Goal: Transaction & Acquisition: Book appointment/travel/reservation

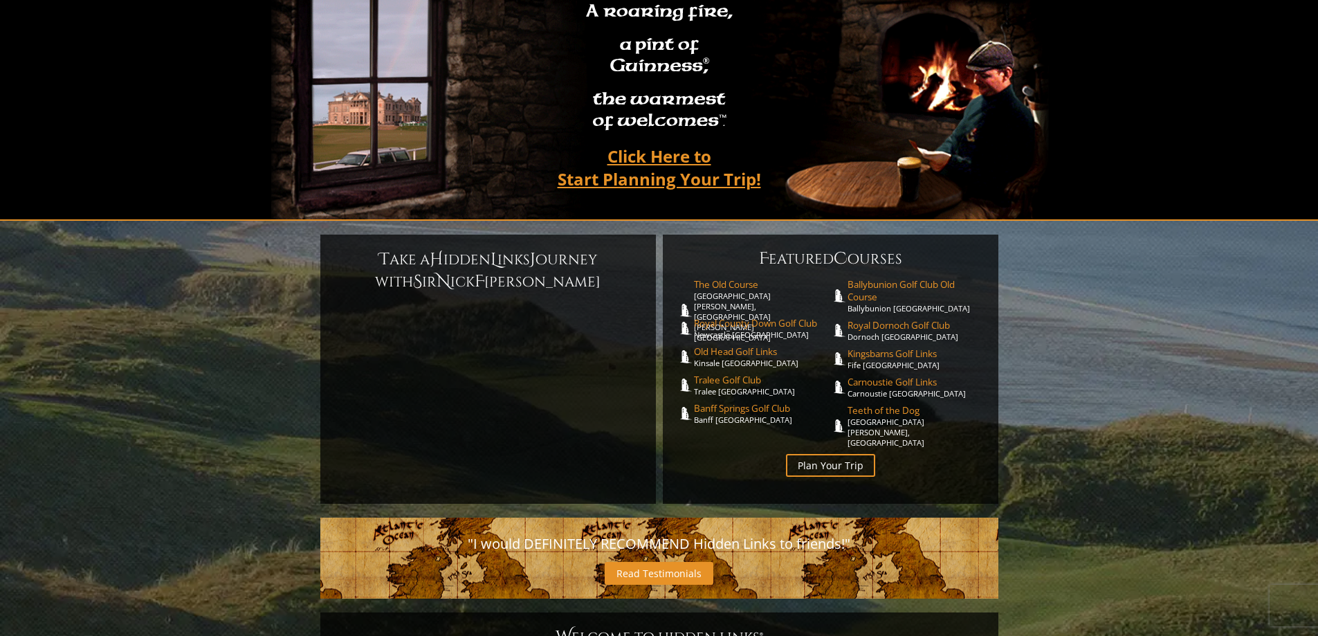
scroll to position [138, 0]
click at [717, 277] on link "The Old Course St. Andrews Links, St. Andrews Scotland" at bounding box center [762, 309] width 137 height 64
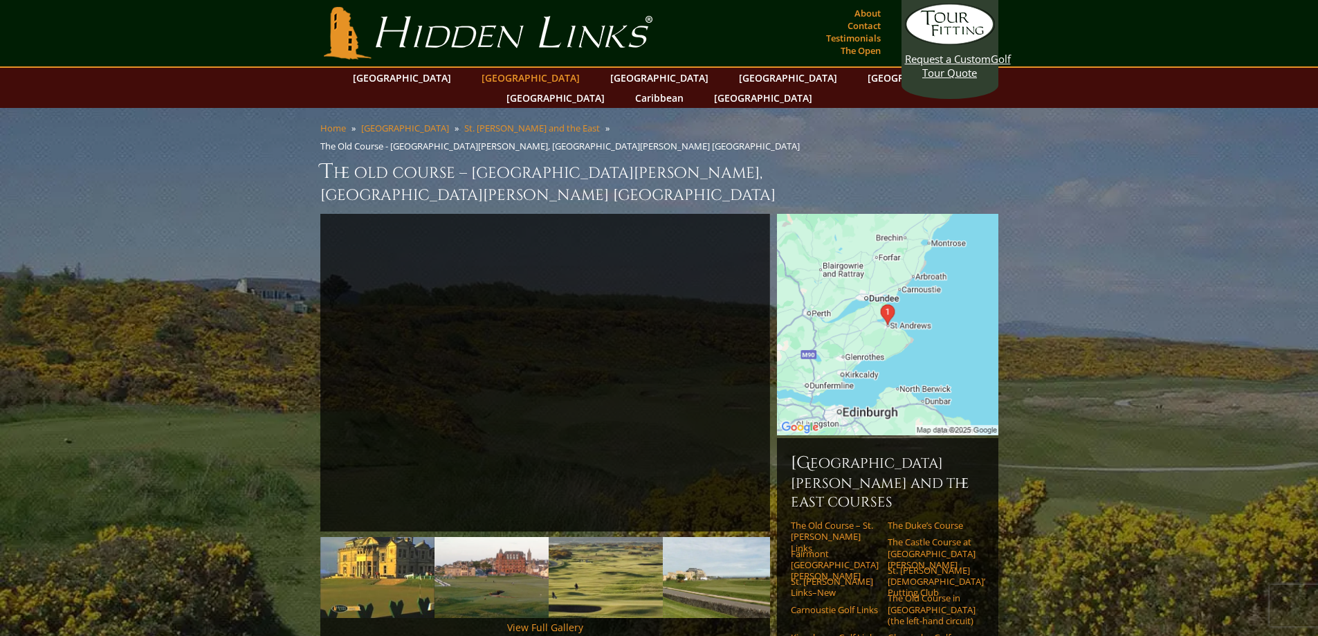
click at [498, 80] on link "[GEOGRAPHIC_DATA]" at bounding box center [530, 78] width 112 height 20
